Goal: Task Accomplishment & Management: Manage account settings

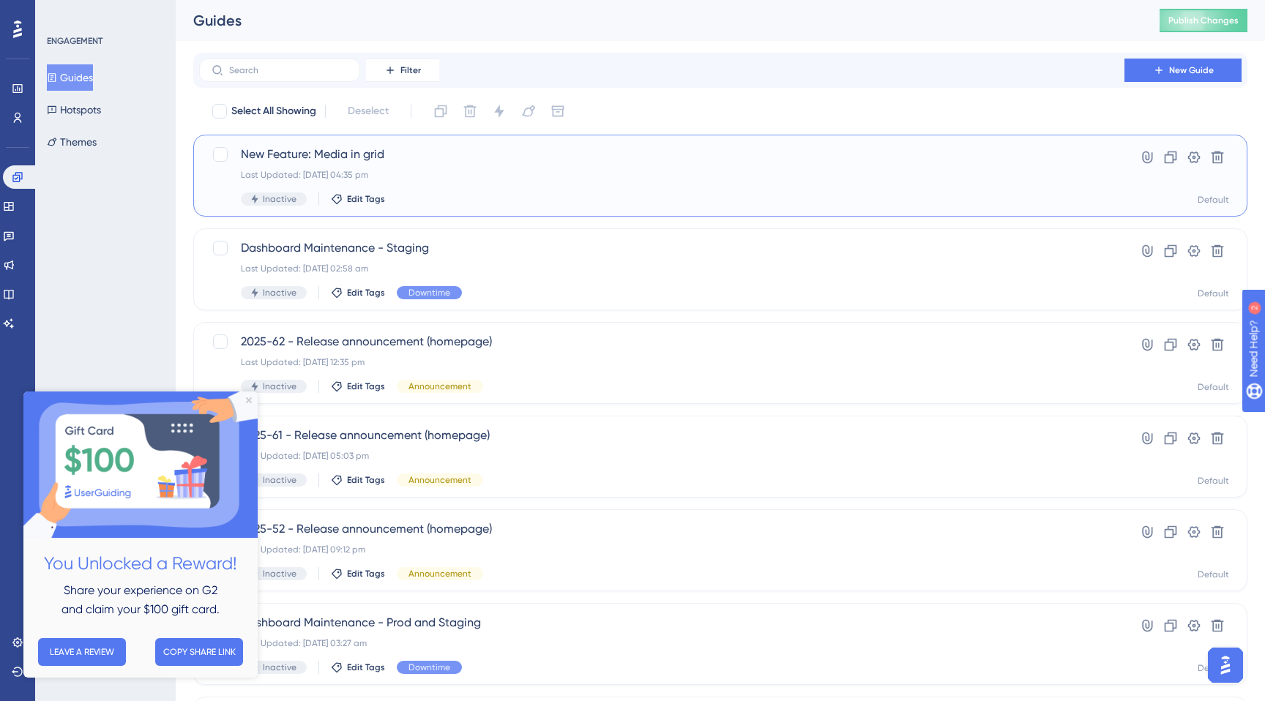
click at [578, 170] on div "Last Updated: 29 Sept 2025 04:35 pm" at bounding box center [662, 175] width 842 height 12
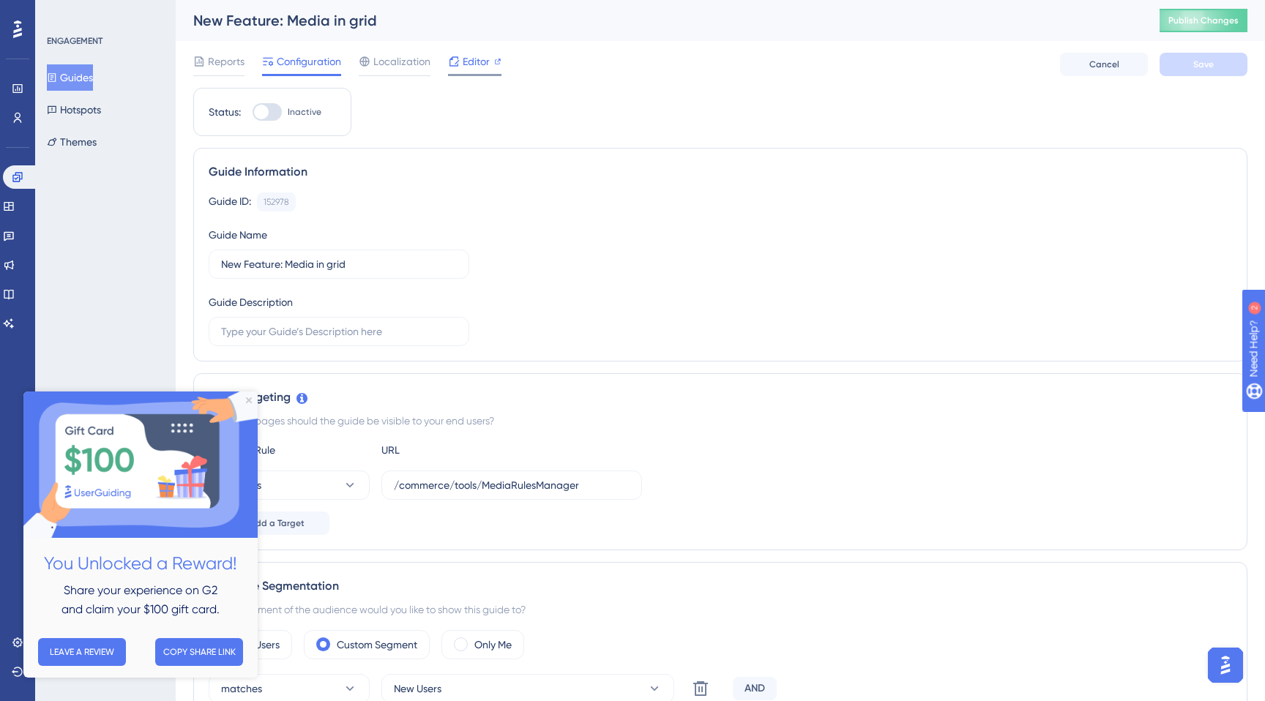
click at [468, 65] on span "Editor" at bounding box center [476, 62] width 27 height 18
click at [93, 83] on button "Guides" at bounding box center [70, 77] width 46 height 26
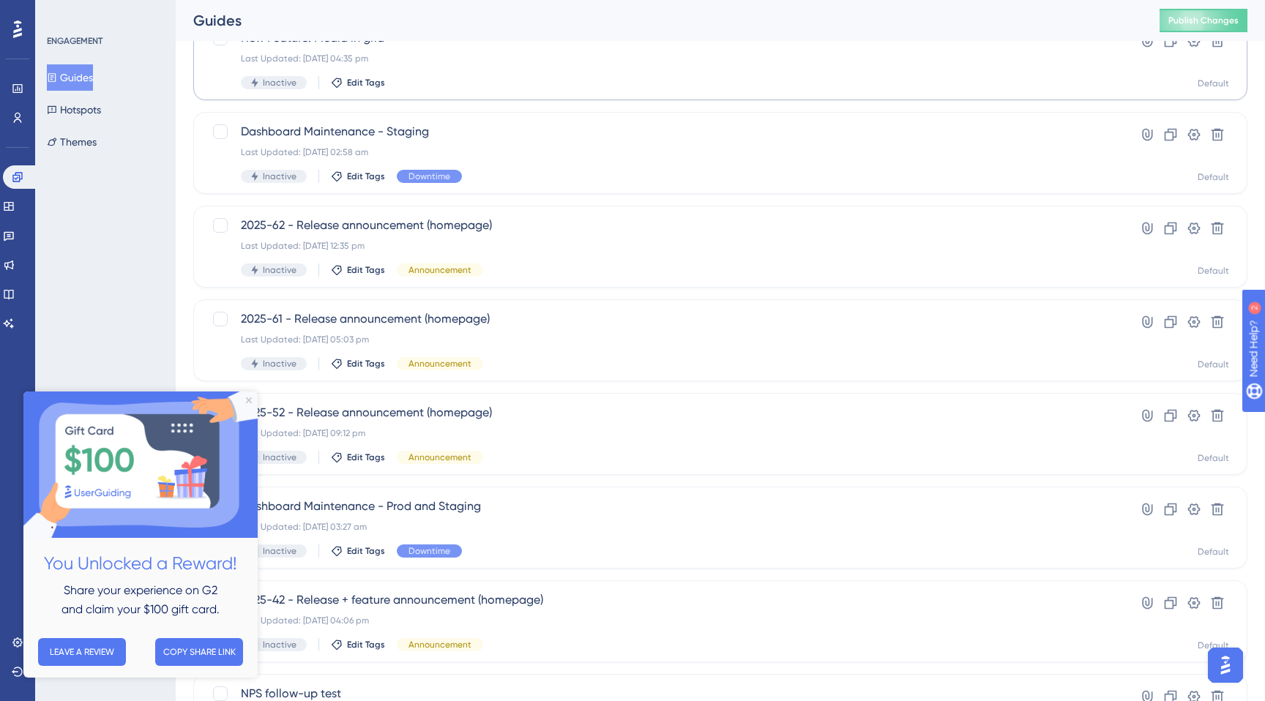
scroll to position [121, 0]
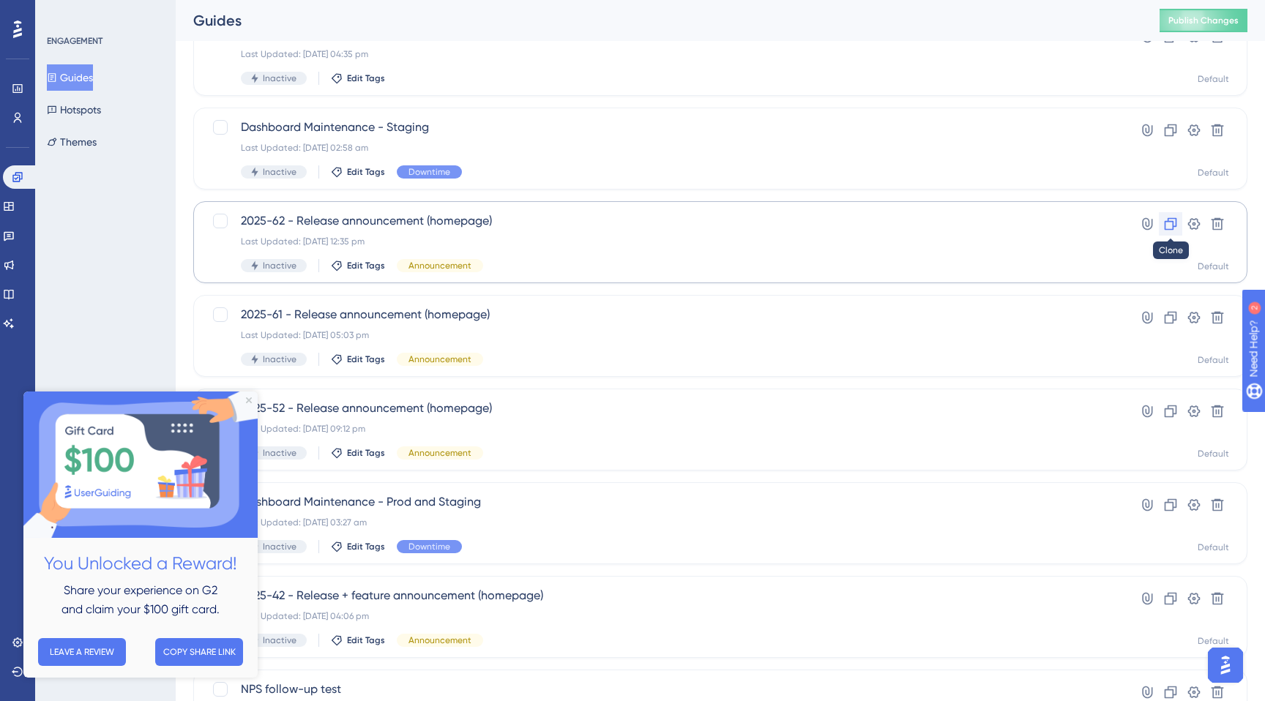
click at [1165, 224] on icon at bounding box center [1171, 224] width 12 height 12
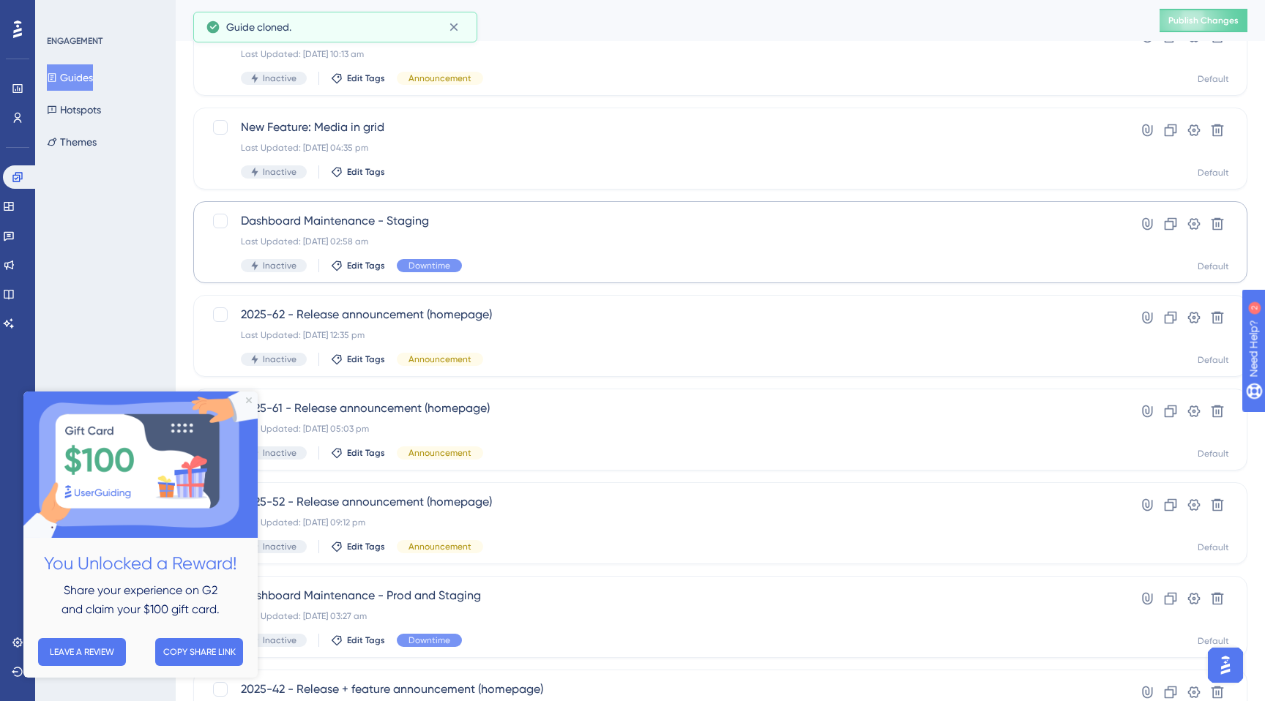
scroll to position [0, 0]
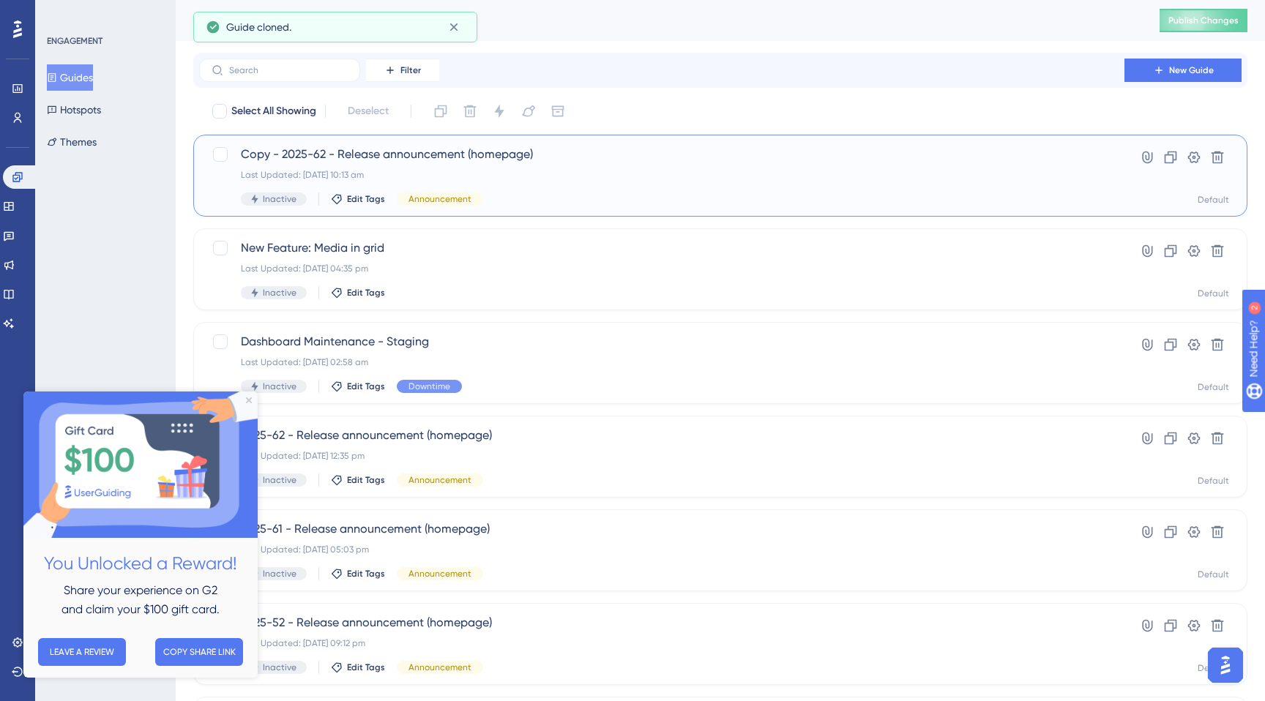
click at [450, 179] on div "Last Updated: 30 Sept 2025 10:13 am" at bounding box center [662, 175] width 842 height 12
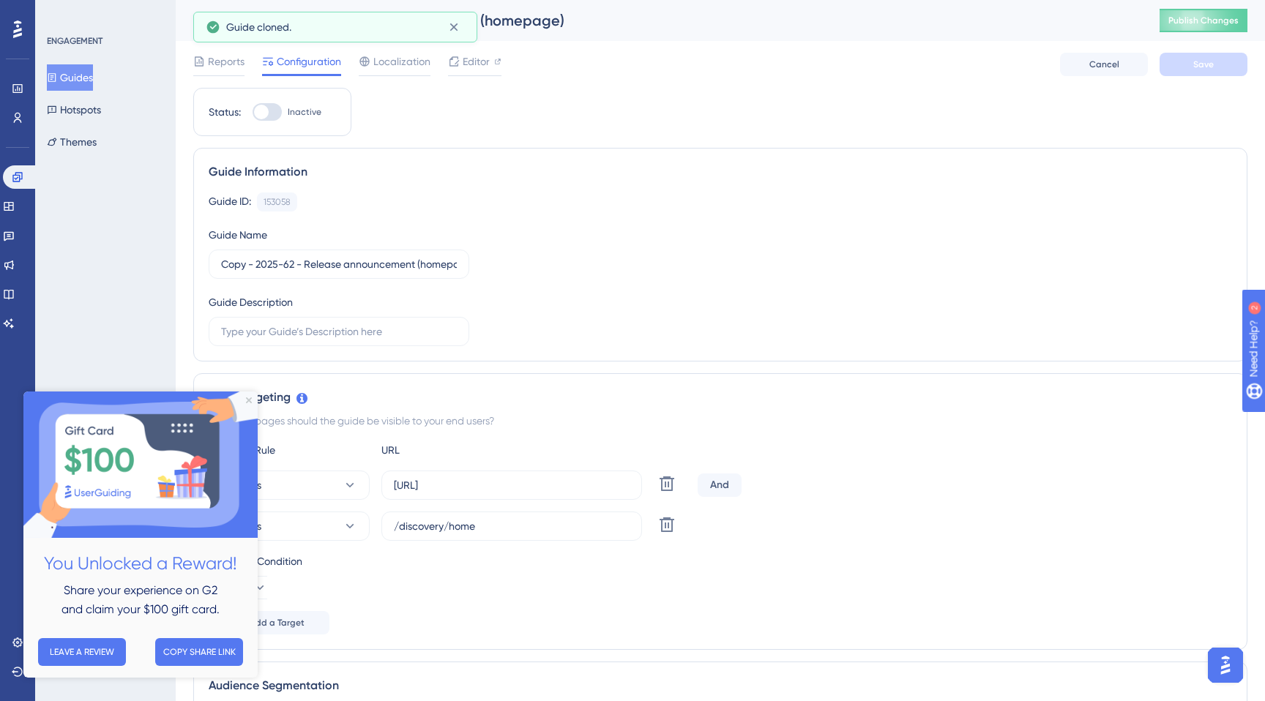
click at [452, 29] on div "Copy - 2025-62 - Release announcement (homepage)" at bounding box center [658, 20] width 930 height 20
click at [235, 20] on div "Copy - 2025-62 - Release announcement (homepage)" at bounding box center [658, 20] width 930 height 20
click at [235, 21] on div "Copy - 2025-62 - Release announcement (homepage)" at bounding box center [658, 20] width 930 height 20
click at [245, 21] on div "Copy - 2025-62 - Release announcement (homepage)" at bounding box center [658, 20] width 930 height 20
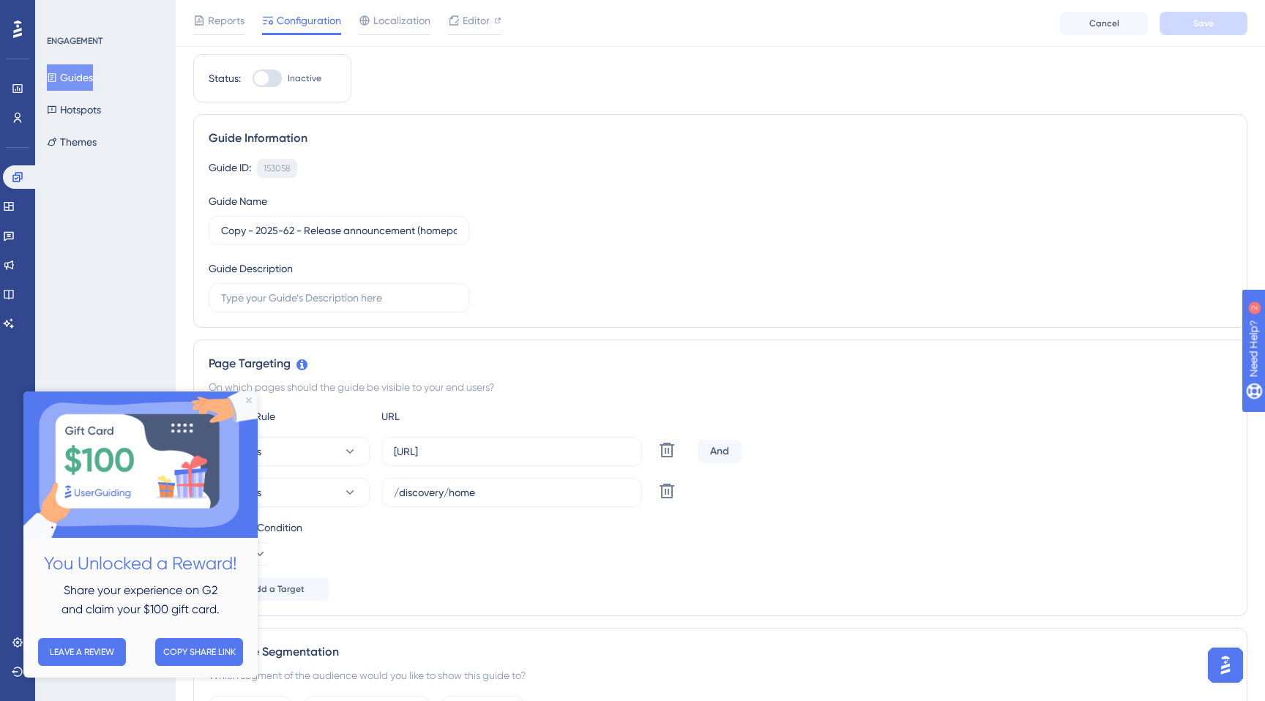
scroll to position [49, 0]
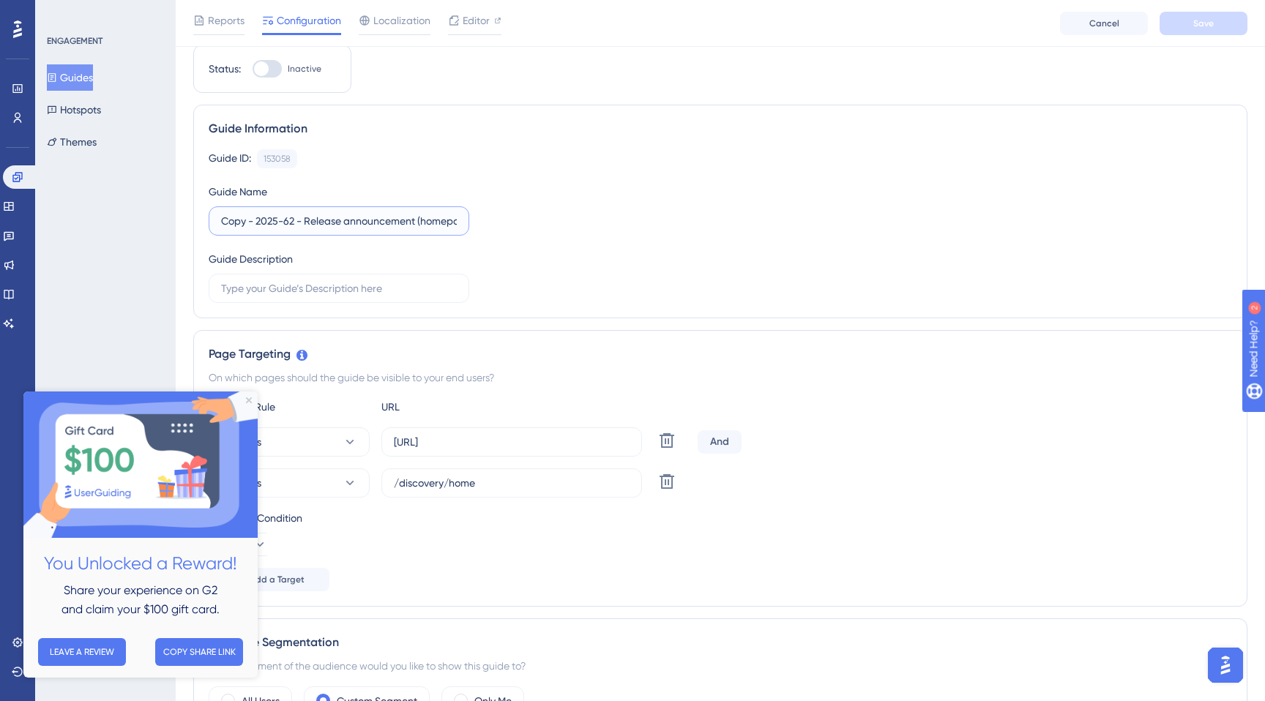
click at [258, 220] on input "Copy - 2025-62 - Release announcement (homepage)" at bounding box center [339, 221] width 236 height 16
click at [255, 223] on input "2025-62 - Release announcement (homepage)" at bounding box center [339, 221] width 236 height 16
click at [258, 223] on input "2025-62 - Release announcement (homepage)" at bounding box center [339, 221] width 236 height 16
type input "2025-71 - Release announcement (homepage)"
click at [551, 266] on div "Guide ID: 153058 Copy Guide Name 2025-71 - Release announcement (homepage) Guid…" at bounding box center [720, 226] width 1023 height 154
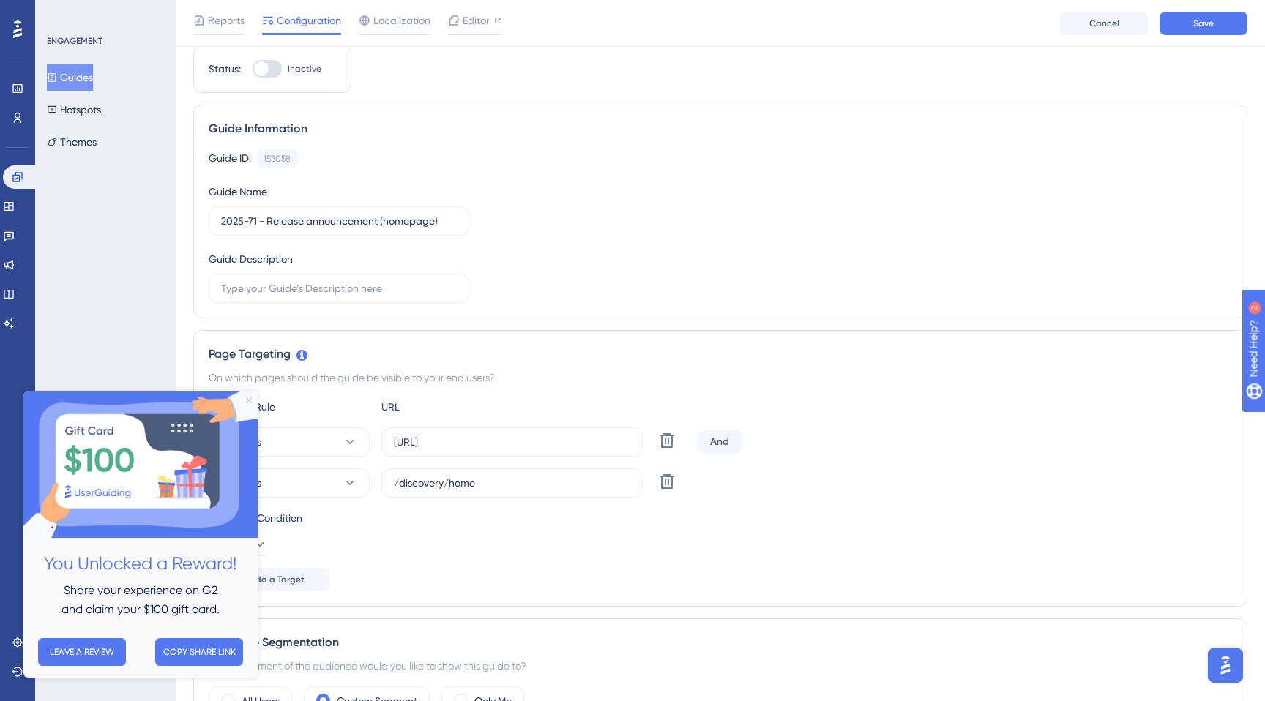
click at [250, 398] on icon "Close Preview" at bounding box center [249, 401] width 6 height 6
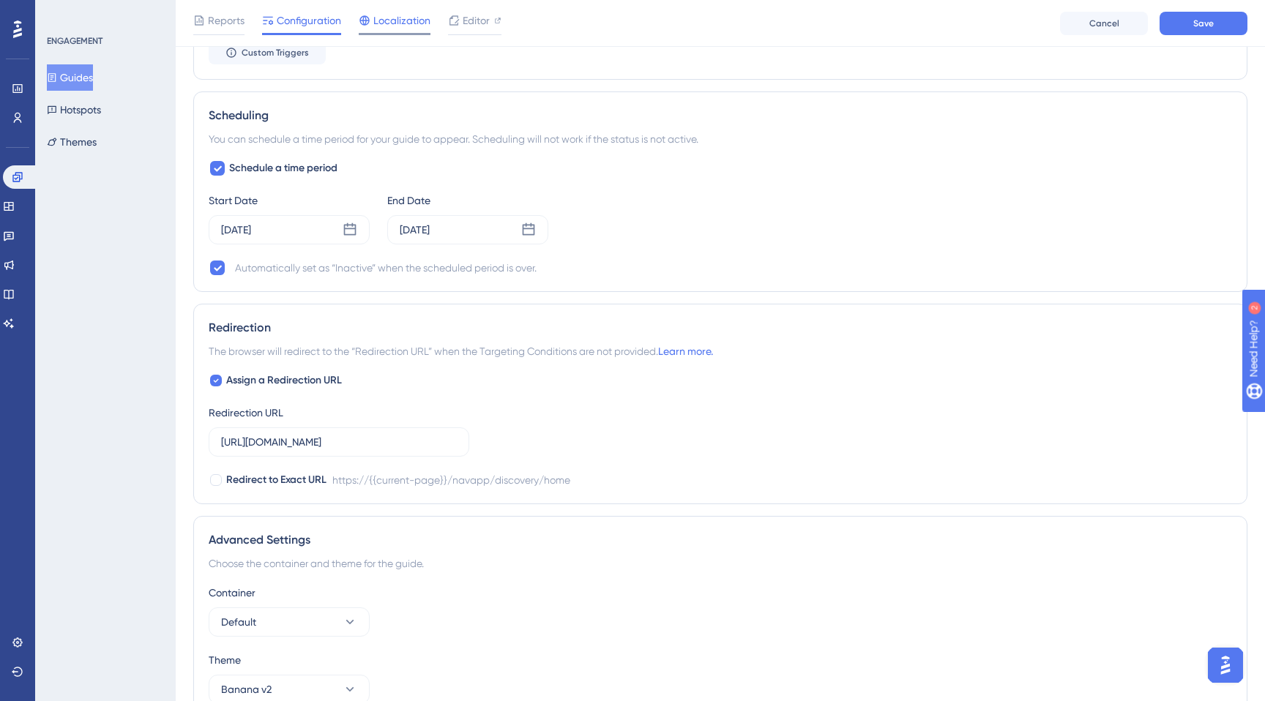
scroll to position [1060, 0]
click at [250, 226] on div "Sep 10 2025" at bounding box center [236, 229] width 30 height 18
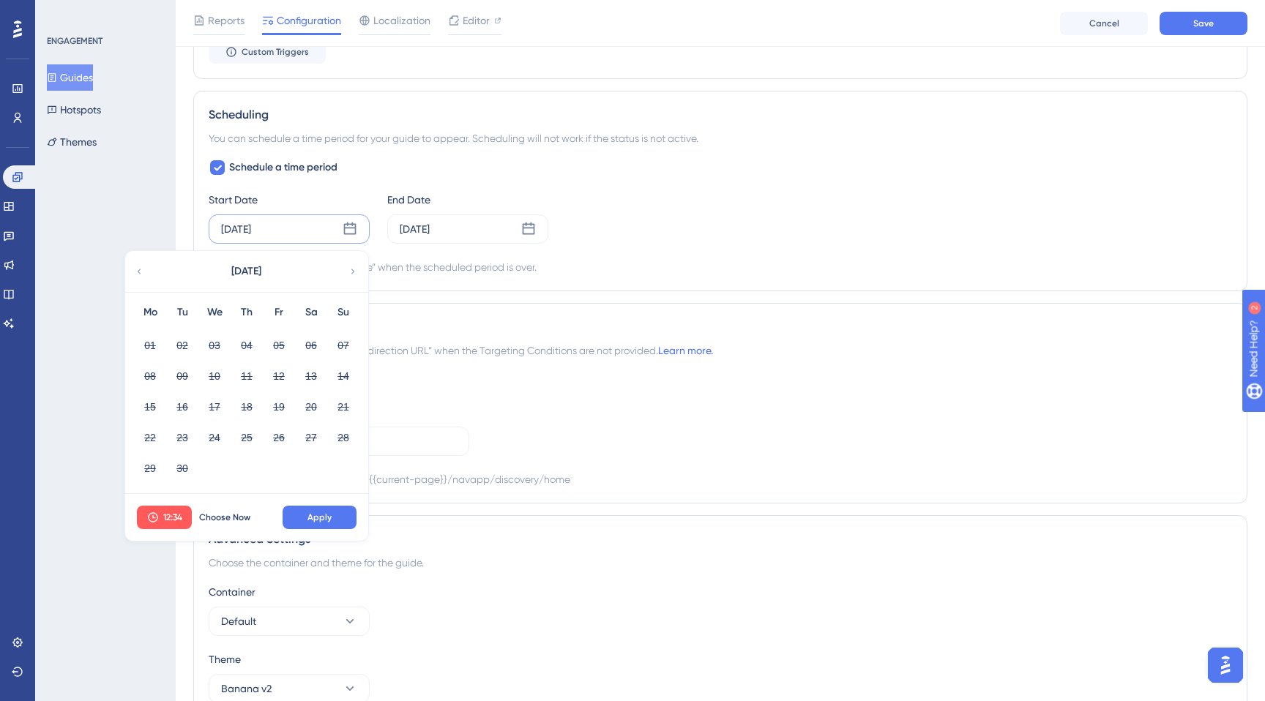
click at [208, 170] on div "Scheduling You can schedule a time period for your guide to appear. Scheduling …" at bounding box center [720, 191] width 1054 height 201
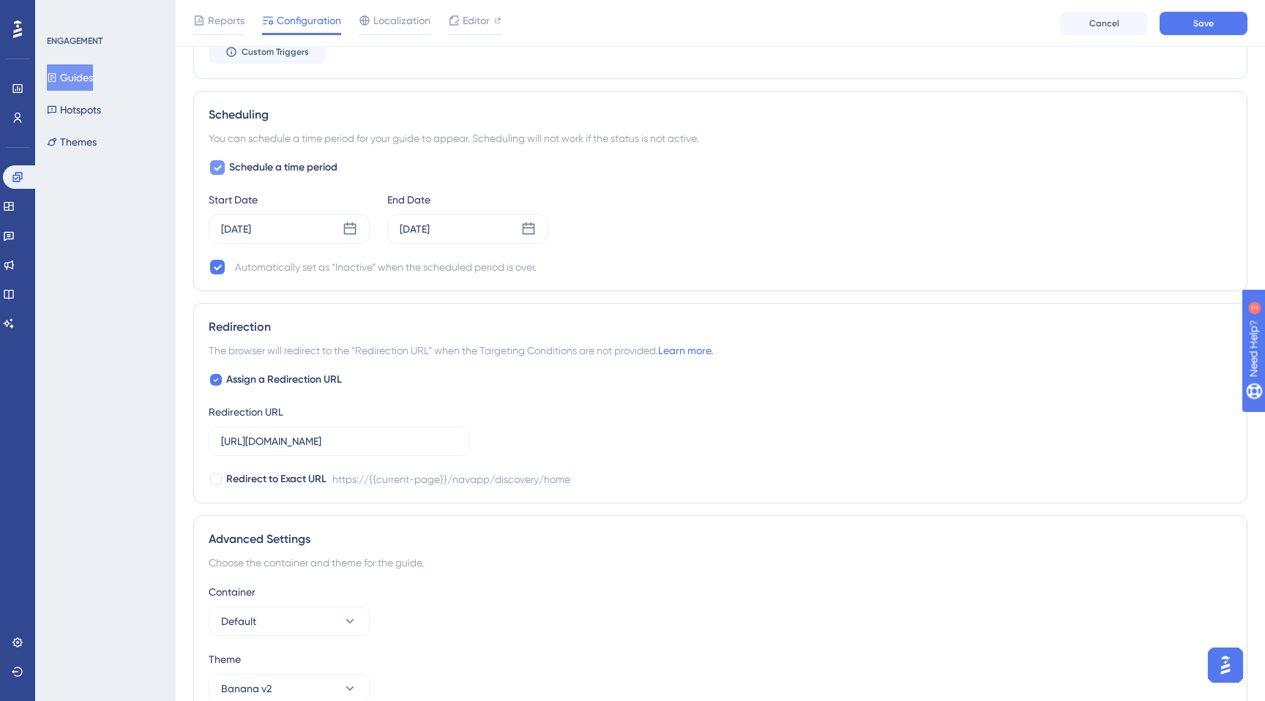
click at [217, 167] on icon at bounding box center [217, 168] width 9 height 12
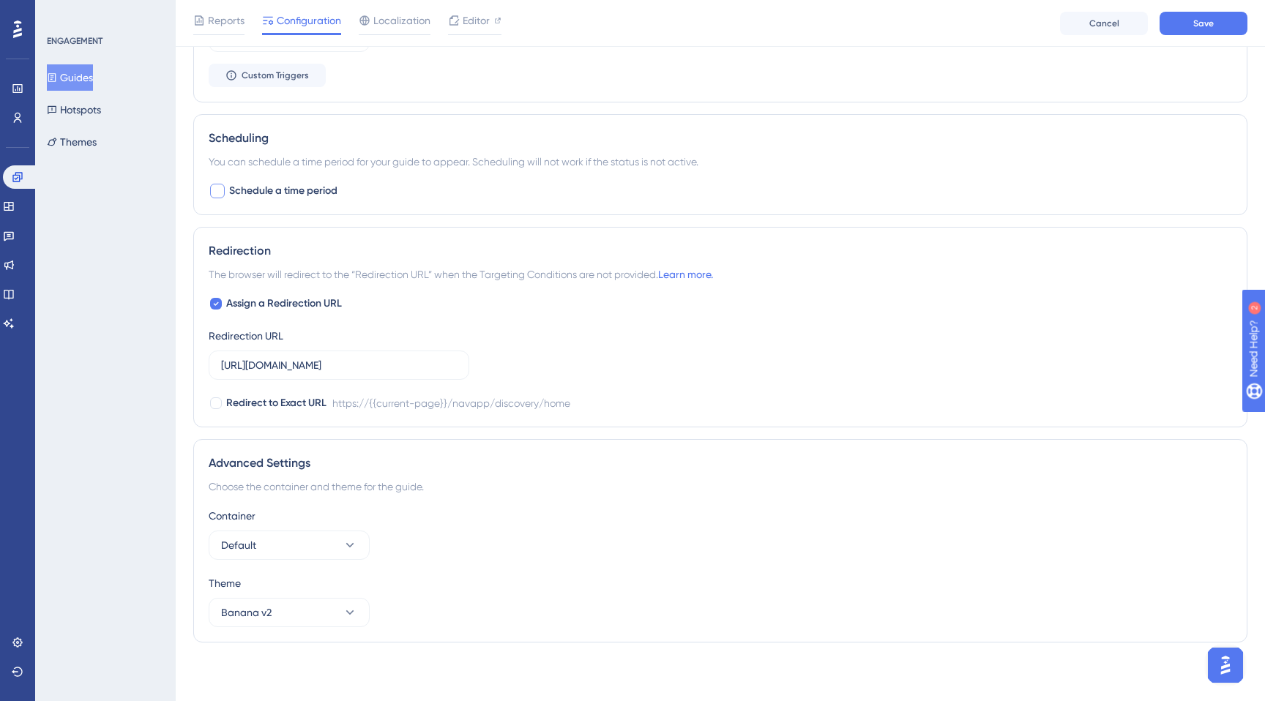
scroll to position [1037, 0]
click at [212, 193] on div at bounding box center [217, 191] width 15 height 15
checkbox input "true"
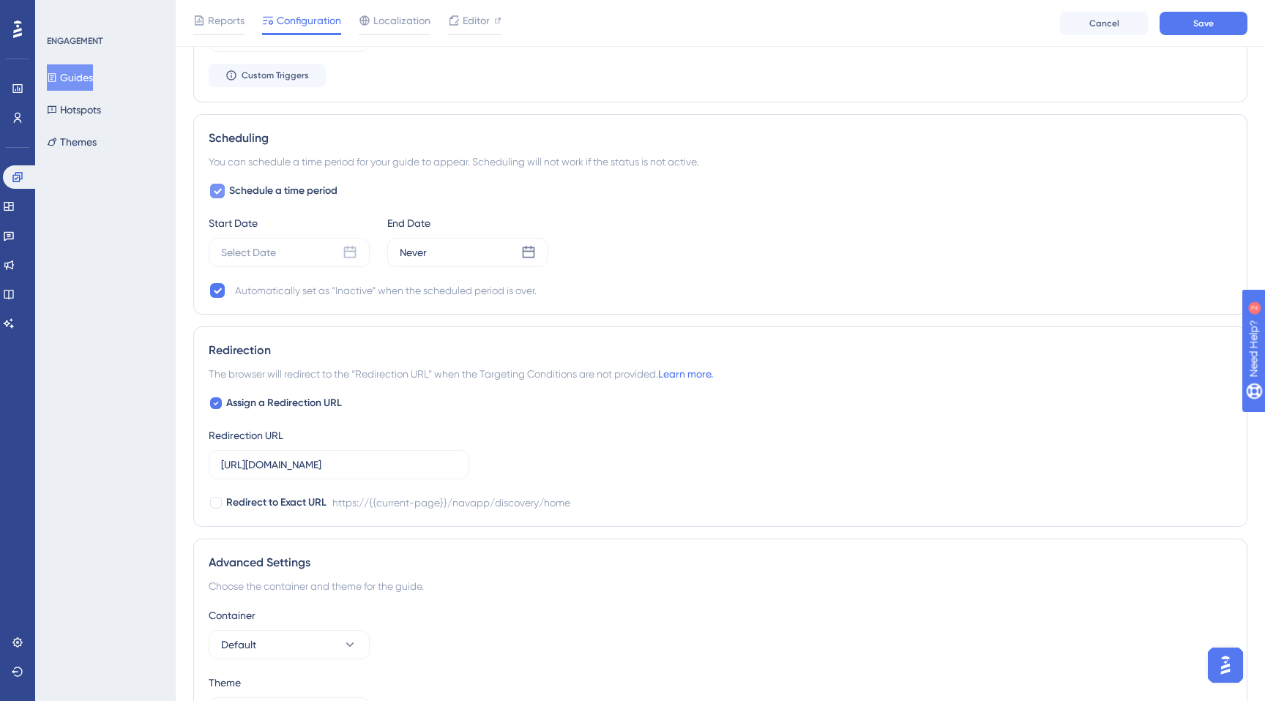
scroll to position [1060, 0]
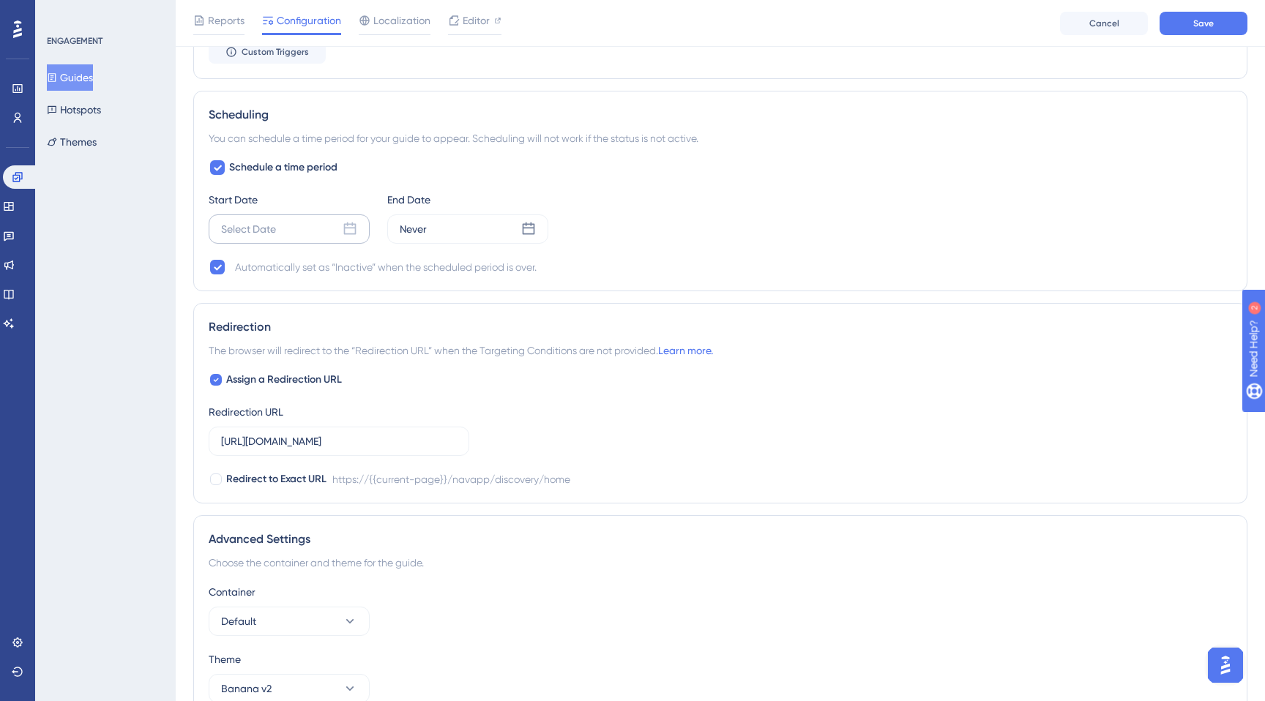
click at [253, 230] on div "Select Date" at bounding box center [248, 229] width 55 height 18
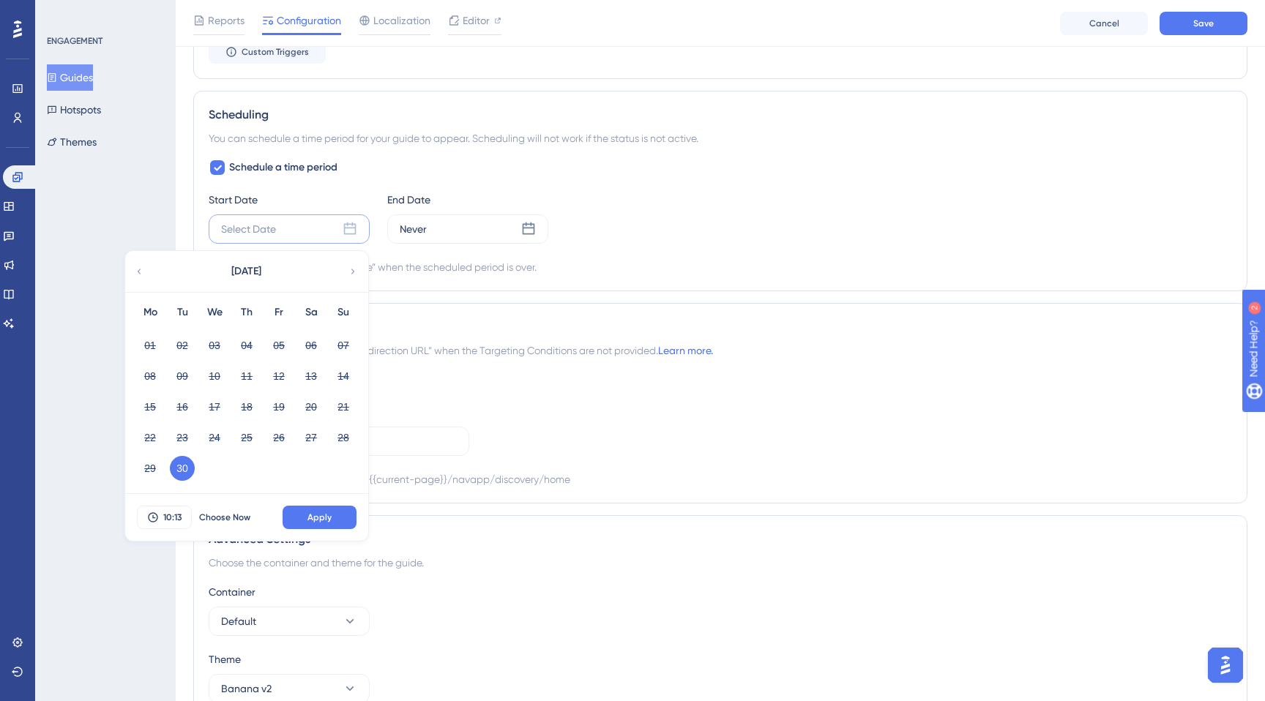
click at [179, 469] on button "30" at bounding box center [182, 468] width 25 height 25
click at [351, 274] on icon at bounding box center [353, 271] width 4 height 5
click at [175, 379] on button "07" at bounding box center [182, 376] width 25 height 25
click at [312, 511] on button "Apply" at bounding box center [320, 517] width 74 height 23
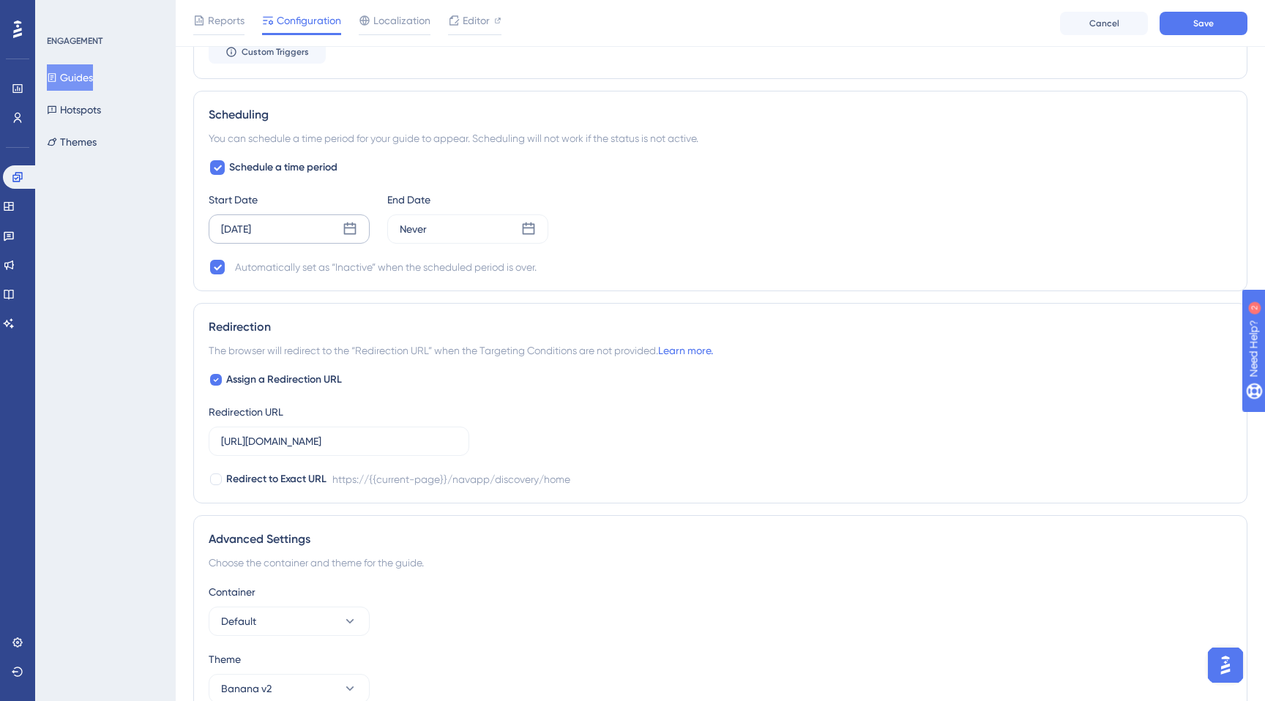
click at [278, 239] on div "Oct 07 2025" at bounding box center [289, 228] width 161 height 29
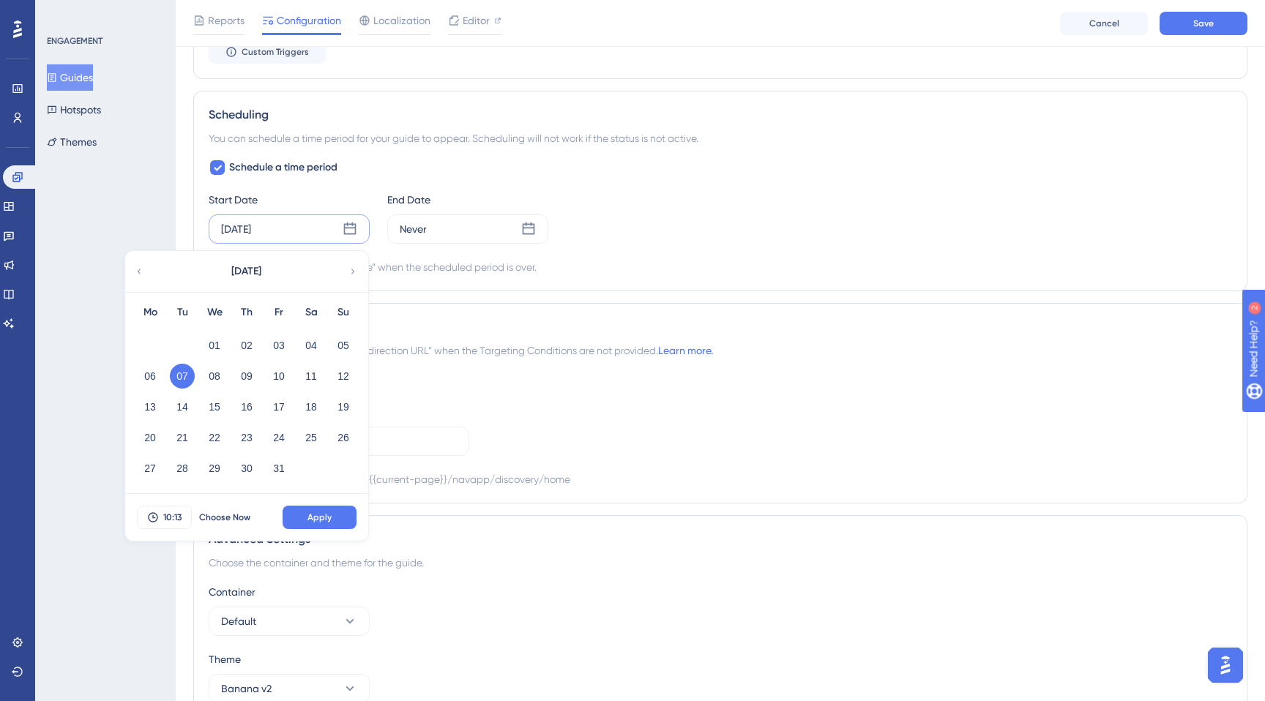
click at [139, 274] on icon at bounding box center [139, 271] width 10 height 13
click at [179, 462] on button "30" at bounding box center [182, 468] width 25 height 25
click at [315, 517] on span "Apply" at bounding box center [319, 518] width 24 height 12
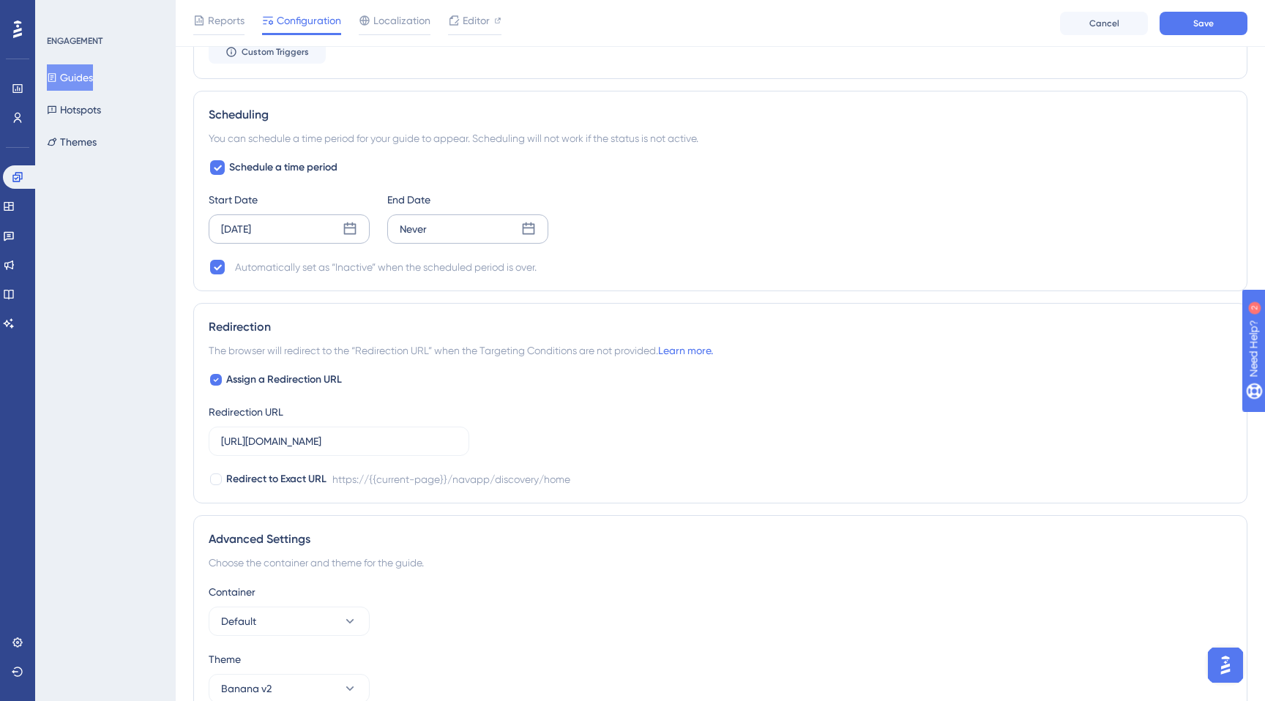
click at [433, 236] on div "Never" at bounding box center [467, 228] width 161 height 29
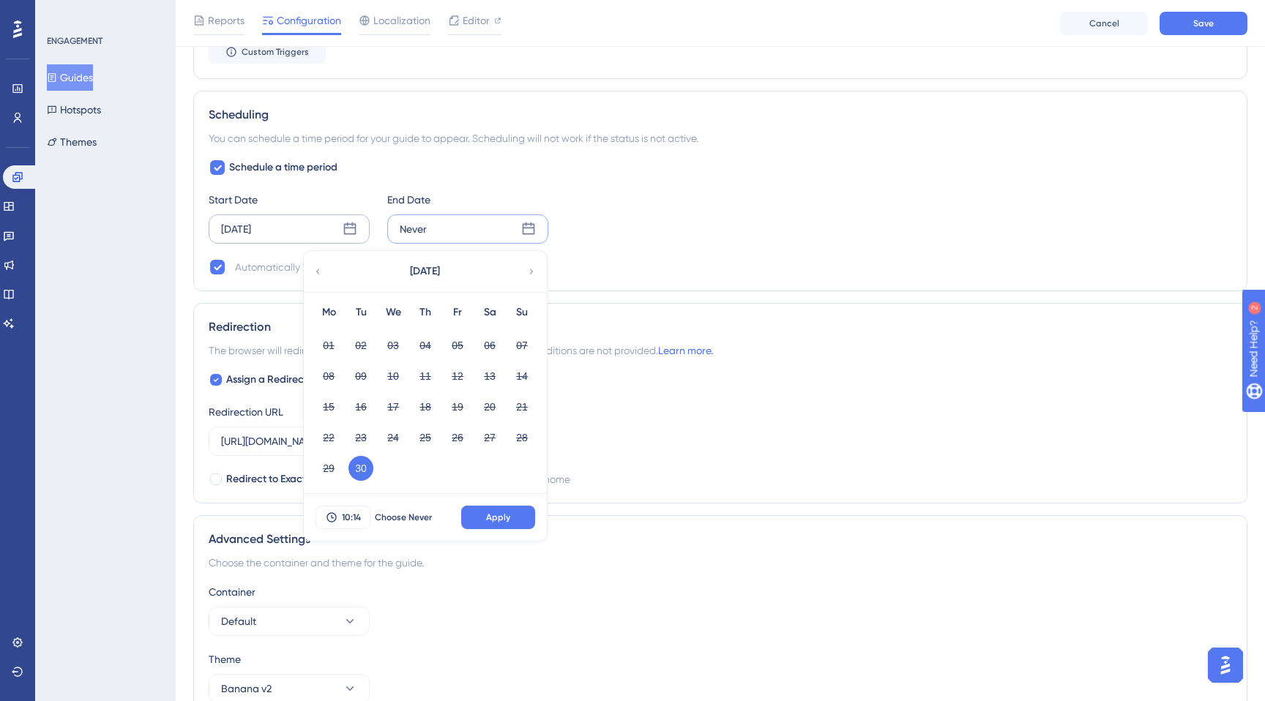
click at [531, 269] on icon at bounding box center [531, 271] width 10 height 13
click at [365, 370] on button "07" at bounding box center [360, 376] width 25 height 25
click at [496, 515] on span "Apply" at bounding box center [498, 518] width 24 height 12
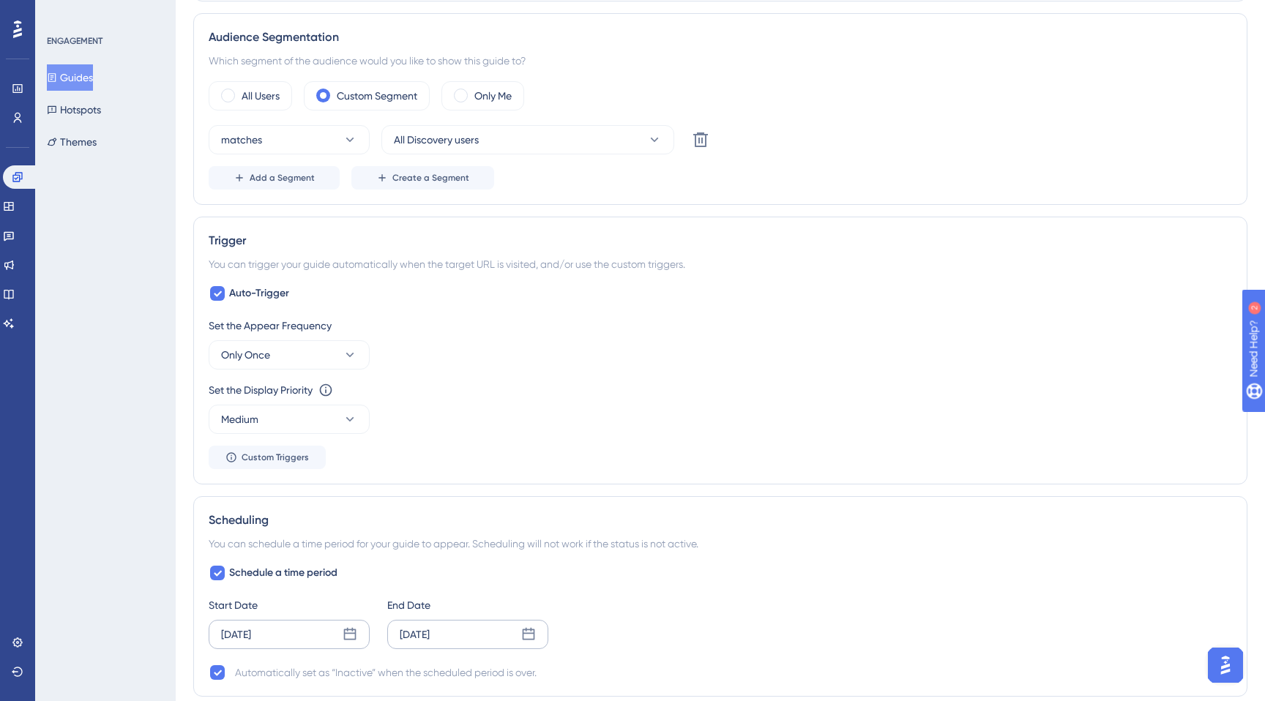
scroll to position [0, 0]
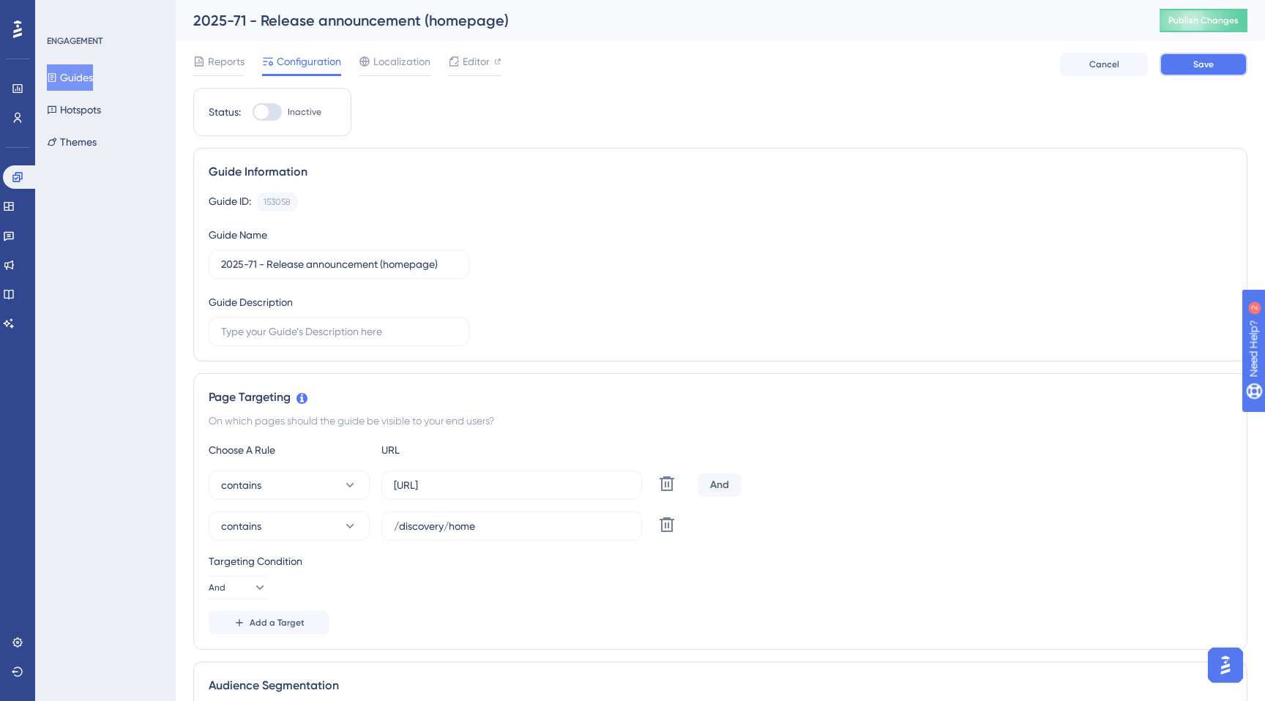
click at [1202, 63] on span "Save" at bounding box center [1203, 65] width 20 height 12
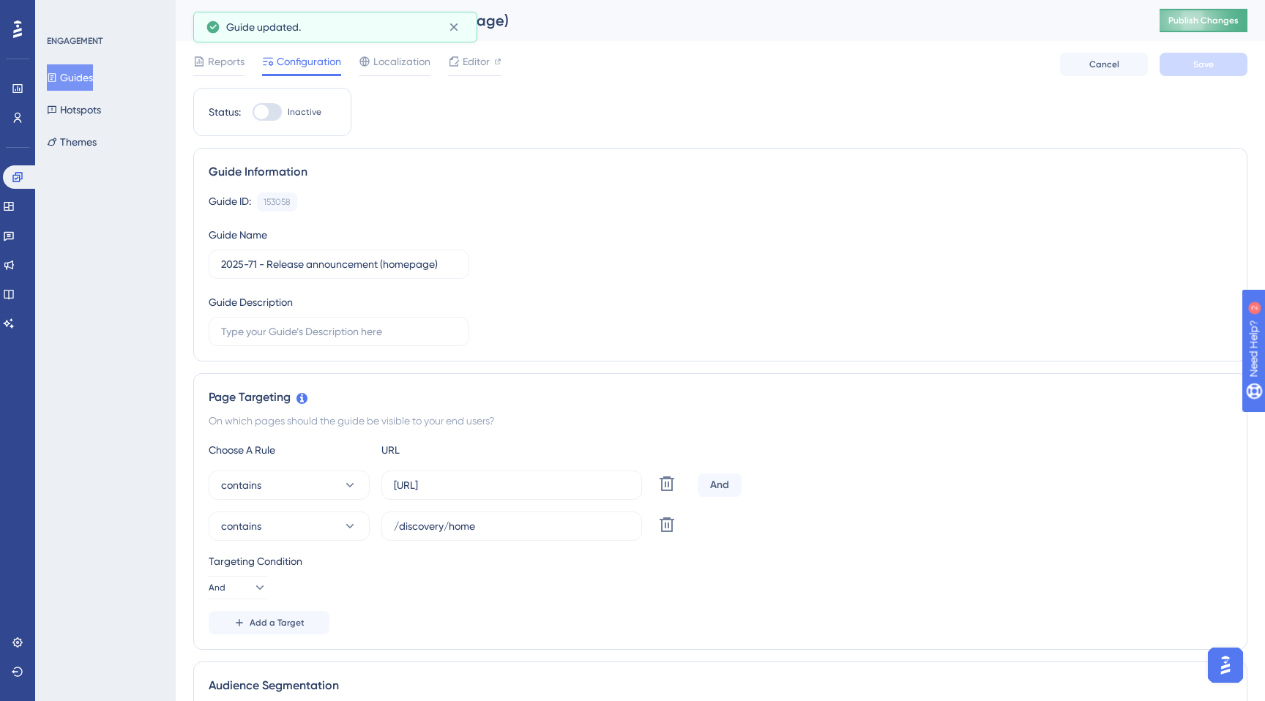
click at [1179, 15] on span "Publish Changes" at bounding box center [1203, 21] width 70 height 12
click at [477, 71] on div "Editor" at bounding box center [474, 64] width 53 height 23
click at [465, 61] on span "Editor" at bounding box center [476, 62] width 27 height 18
click at [1217, 24] on span "Publish Changes" at bounding box center [1203, 21] width 70 height 12
click at [467, 70] on div "Editor" at bounding box center [474, 64] width 53 height 23
